Goal: Communication & Community: Answer question/provide support

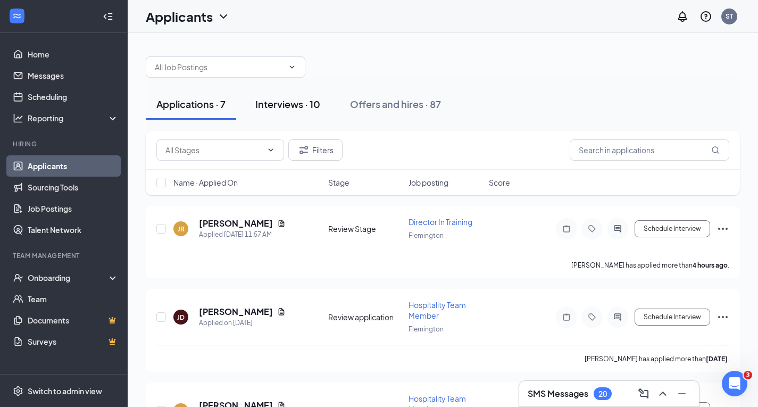
click at [302, 98] on div "Interviews · 10" at bounding box center [287, 103] width 65 height 13
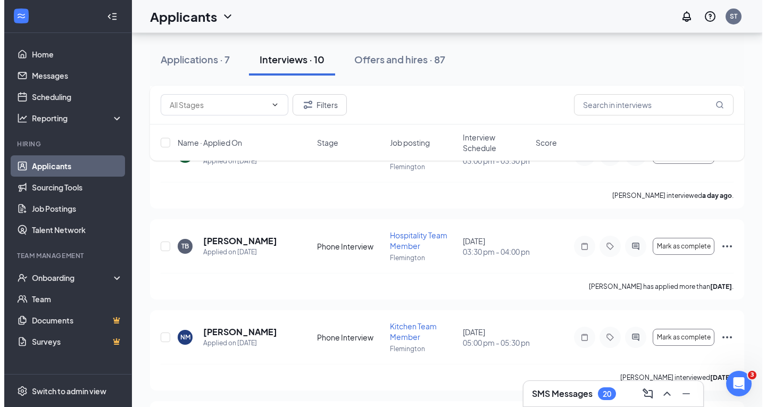
scroll to position [189, 0]
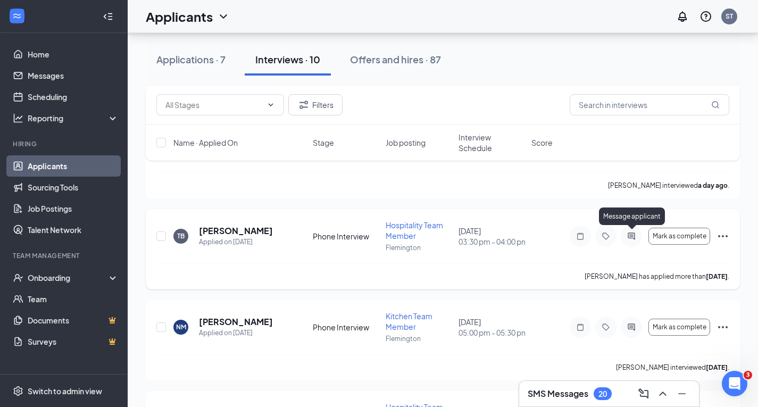
click at [633, 238] on icon "ActiveChat" at bounding box center [630, 235] width 7 height 7
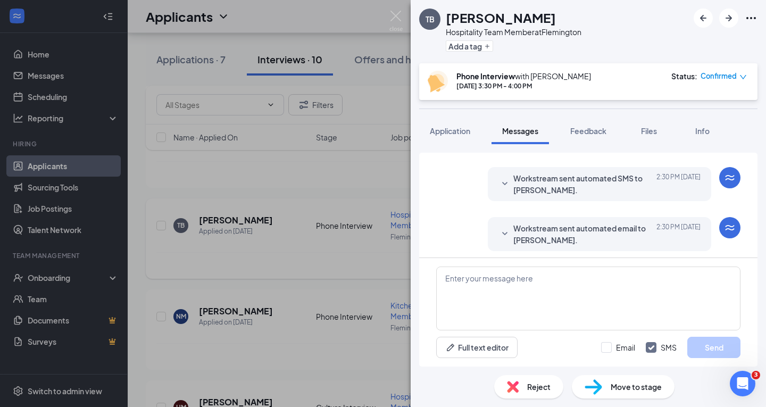
scroll to position [475, 0]
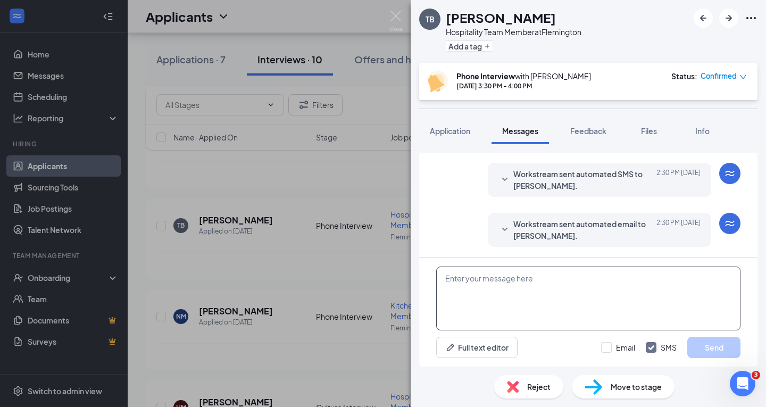
click at [535, 282] on textarea at bounding box center [588, 298] width 304 height 64
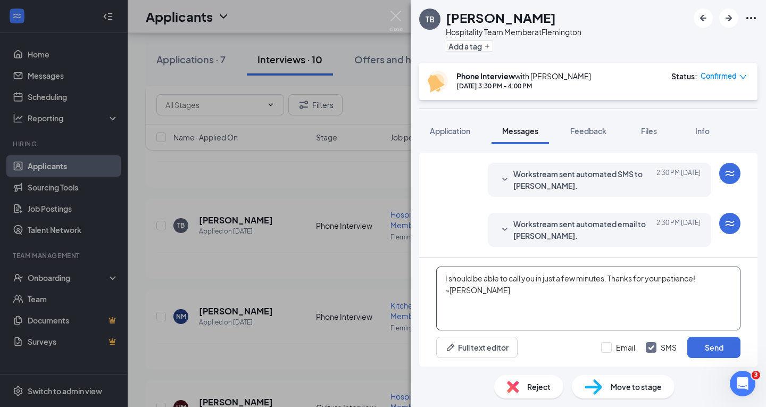
type textarea "I should be able to call you in just a few minutes. Thanks for your patience! ~…"
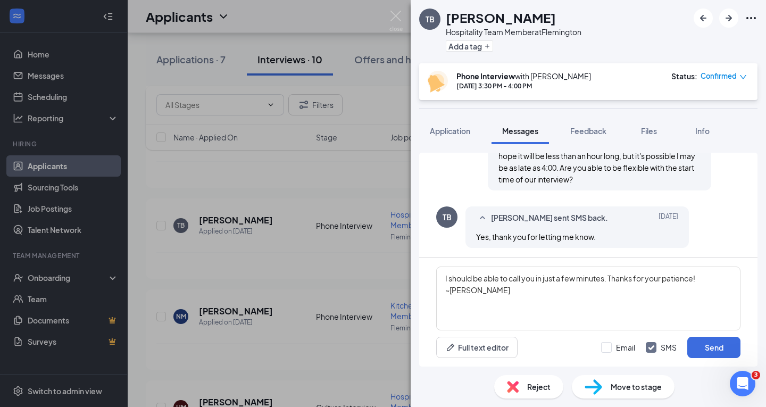
scroll to position [394, 0]
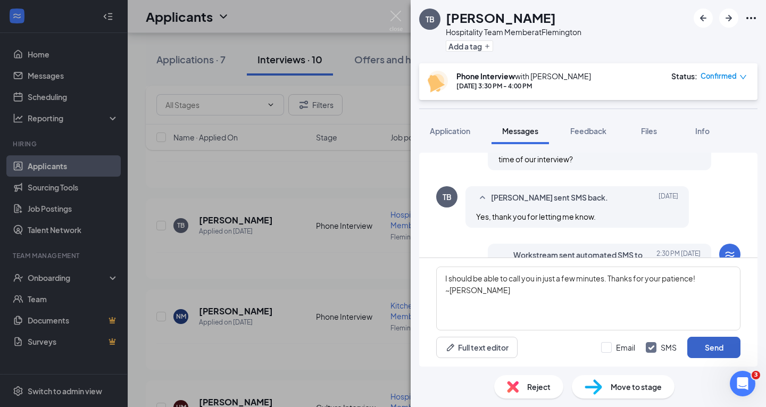
click at [719, 346] on button "Send" at bounding box center [713, 347] width 53 height 21
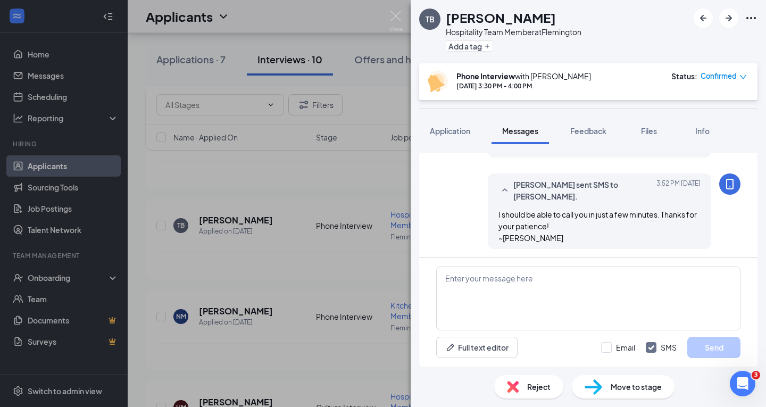
scroll to position [566, 0]
click at [393, 16] on img at bounding box center [395, 21] width 13 height 21
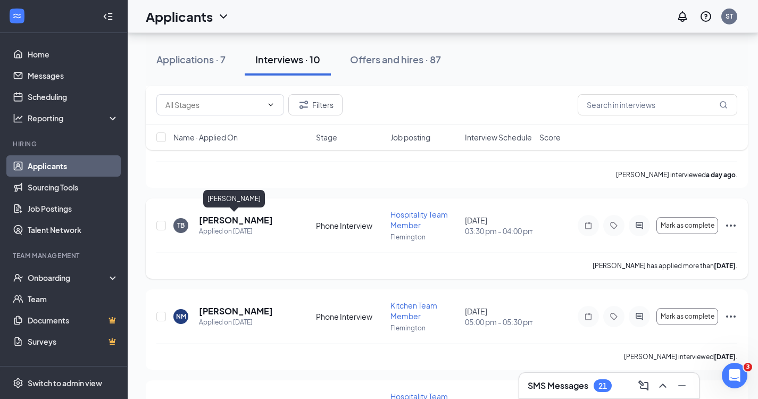
click at [234, 220] on h5 "[PERSON_NAME]" at bounding box center [236, 220] width 74 height 12
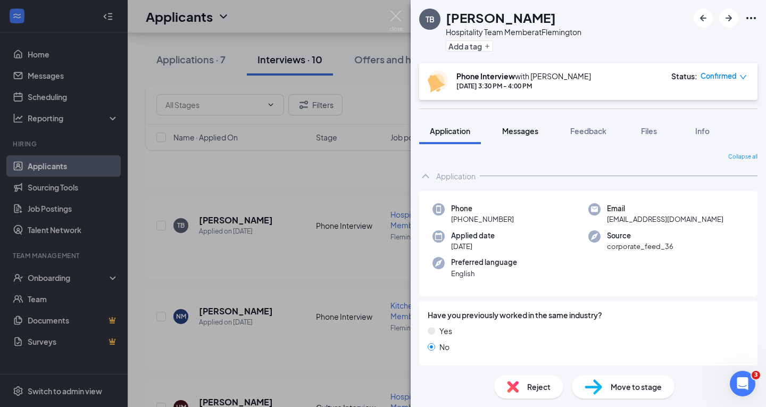
click at [535, 133] on span "Messages" at bounding box center [520, 131] width 36 height 10
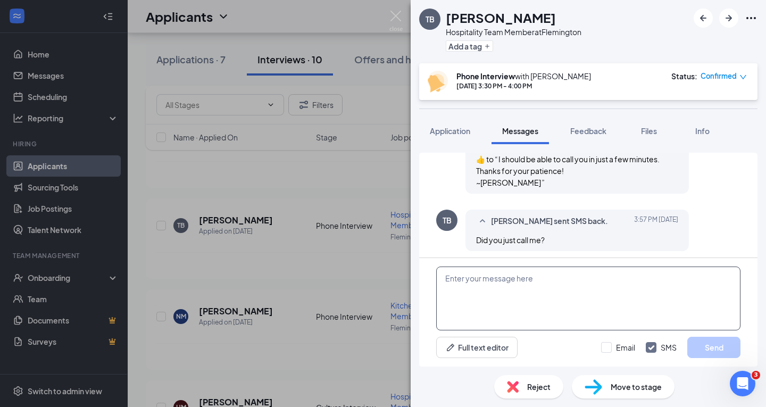
scroll to position [574, 0]
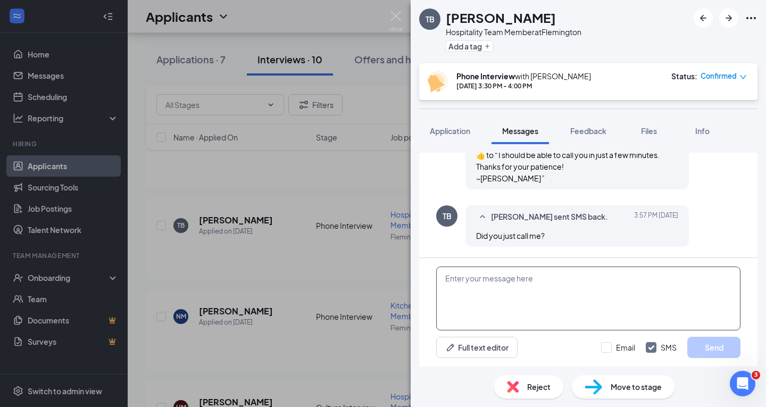
click at [526, 287] on textarea at bounding box center [588, 298] width 304 height 64
type textarea "yes and I got a message that you dont have a voicemail box option."
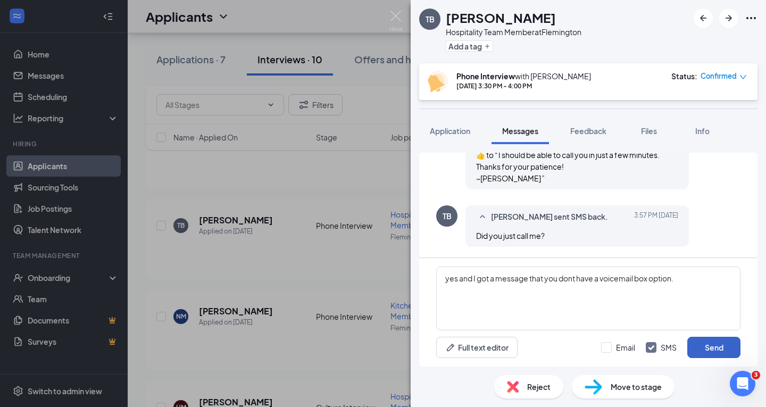
click at [707, 345] on button "Send" at bounding box center [713, 347] width 53 height 21
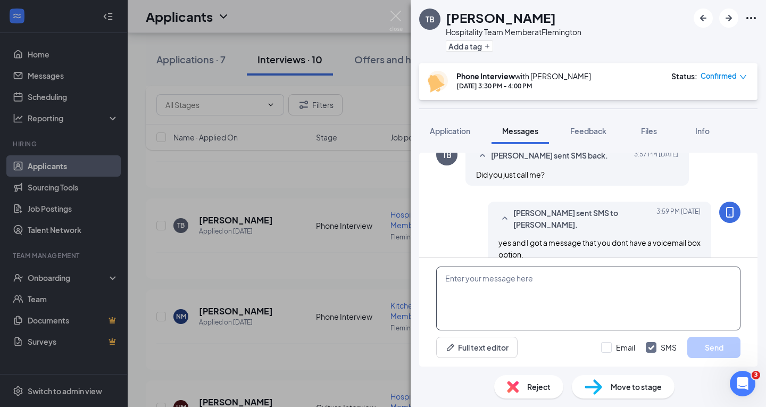
scroll to position [653, 0]
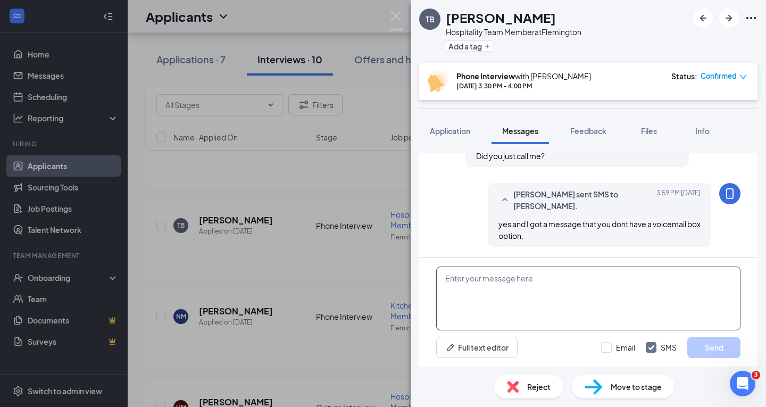
click at [452, 280] on textarea at bounding box center [588, 298] width 304 height 64
type textarea "Please call me at [PHONE_NUMBER]"
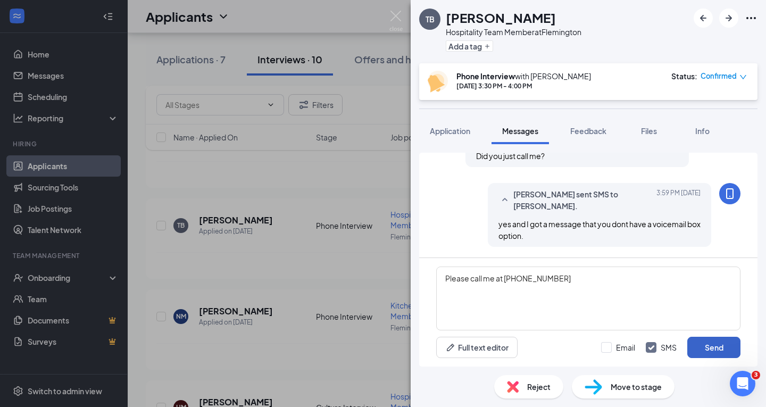
click at [703, 346] on button "Send" at bounding box center [713, 347] width 53 height 21
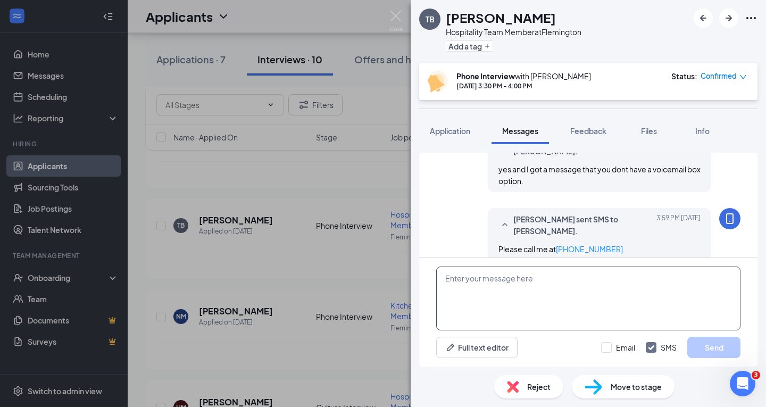
scroll to position [721, 0]
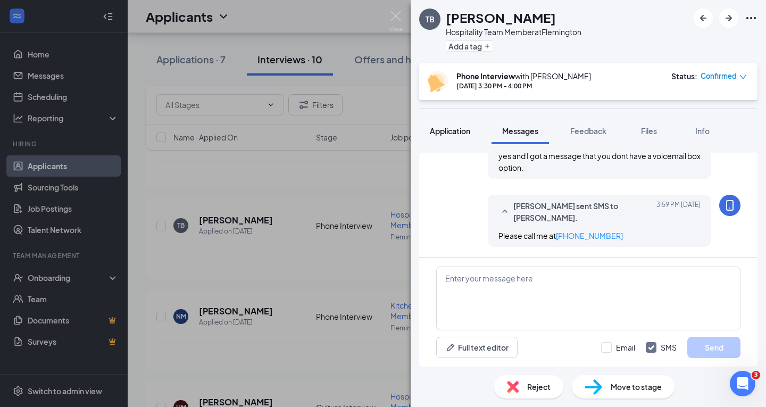
click at [458, 129] on span "Application" at bounding box center [450, 131] width 40 height 10
